Goal: Task Accomplishment & Management: Manage account settings

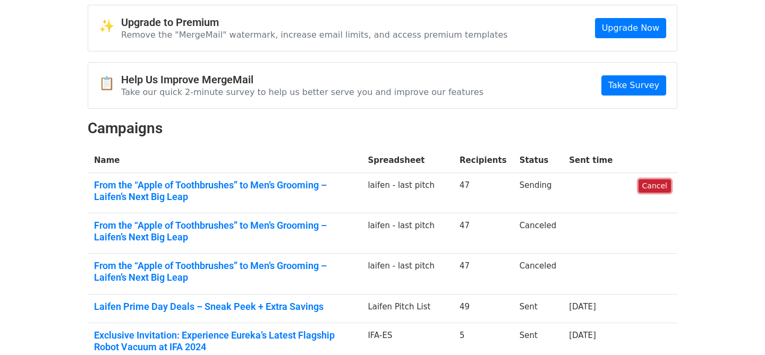
click at [661, 187] on link "Cancel" at bounding box center [655, 186] width 32 height 13
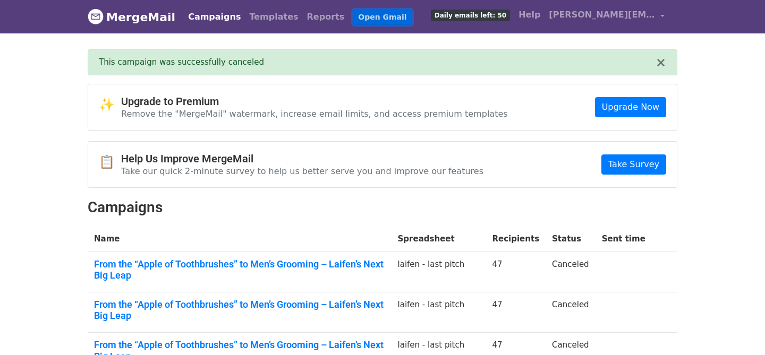
click at [354, 19] on link "Open Gmail" at bounding box center [382, 17] width 59 height 15
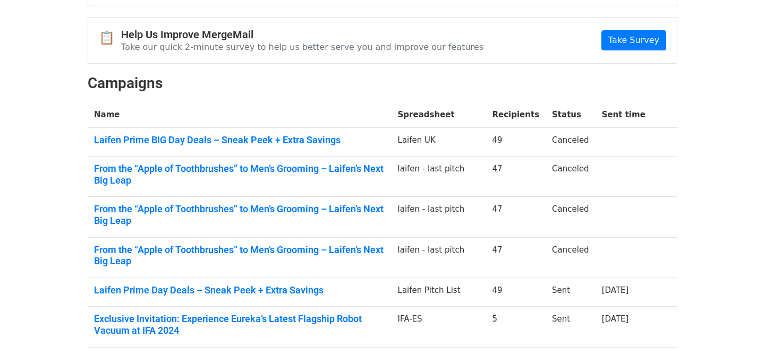
scroll to position [125, 0]
